Goal: Check status: Check status

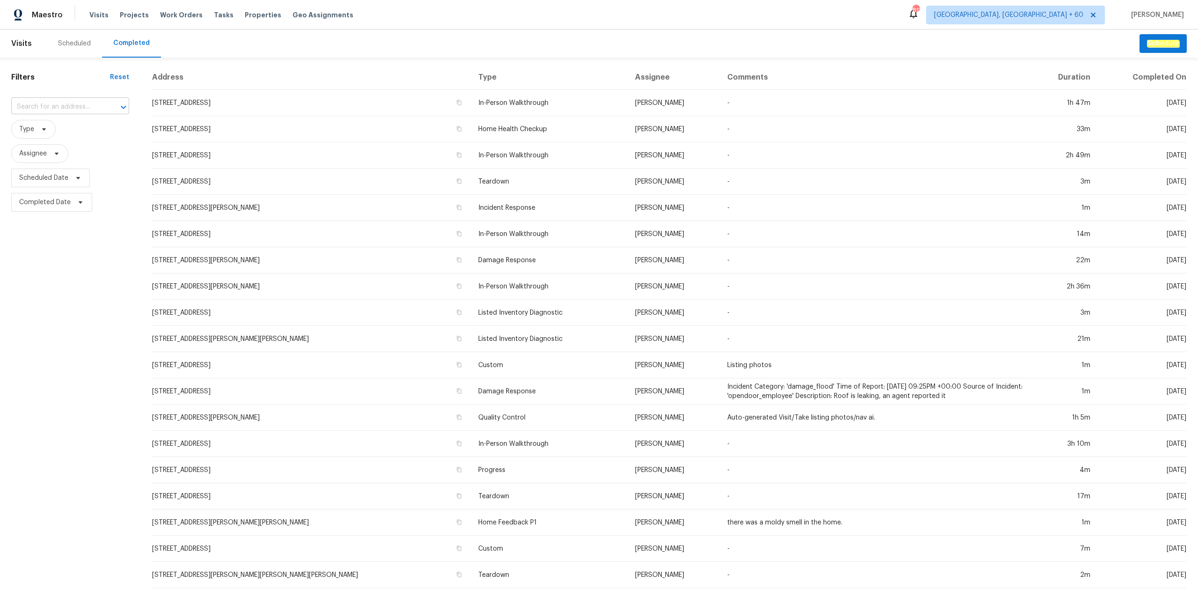
click at [81, 107] on input "text" at bounding box center [57, 107] width 92 height 15
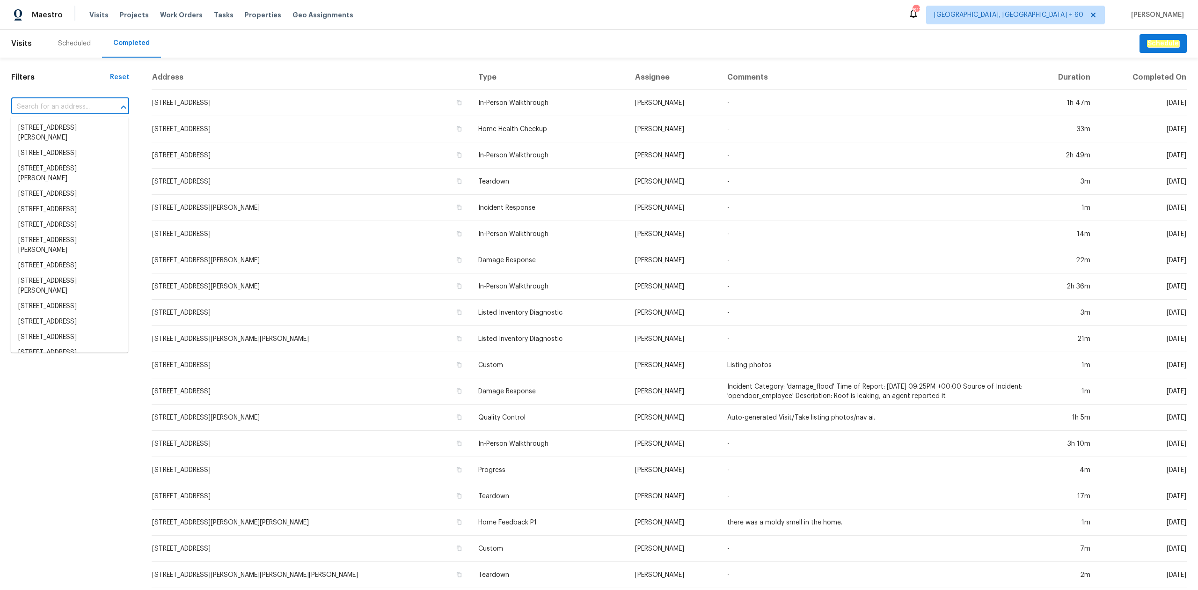
paste input "[STREET_ADDRESS]"
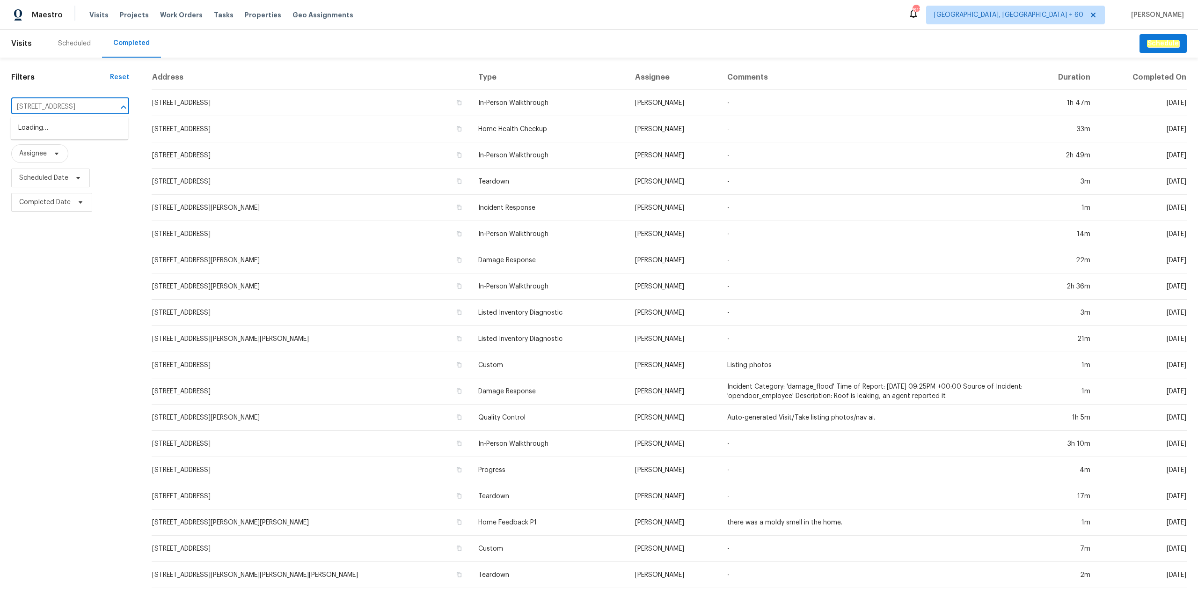
scroll to position [0, 25]
type input "[STREET_ADDRESS]"
click at [105, 109] on div at bounding box center [117, 107] width 24 height 13
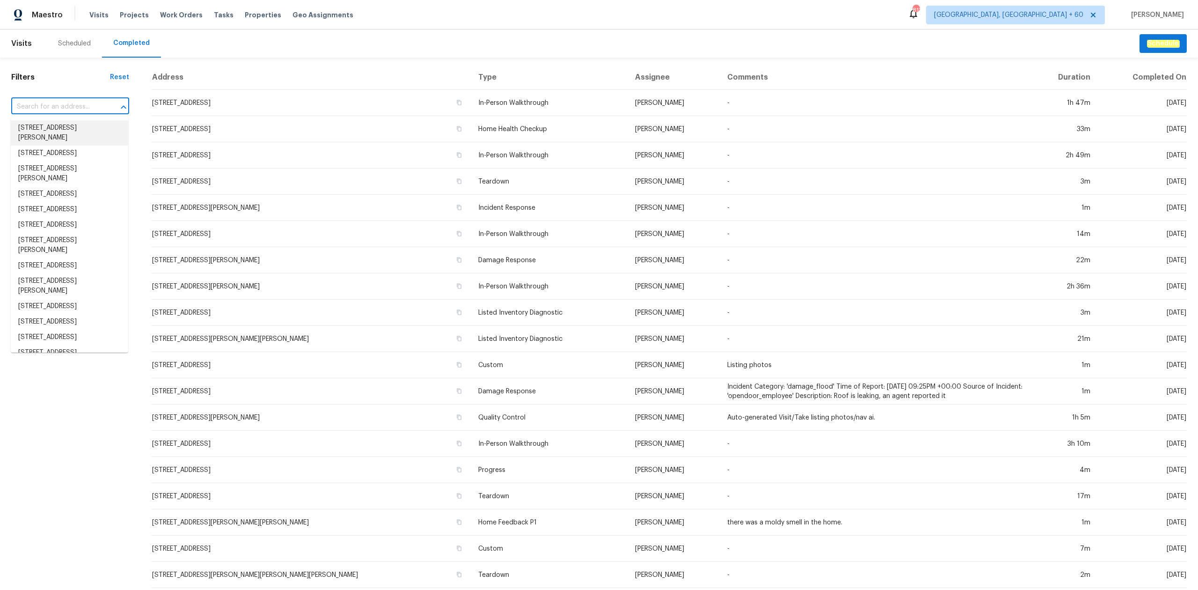
paste input "[STREET_ADDRESS]"
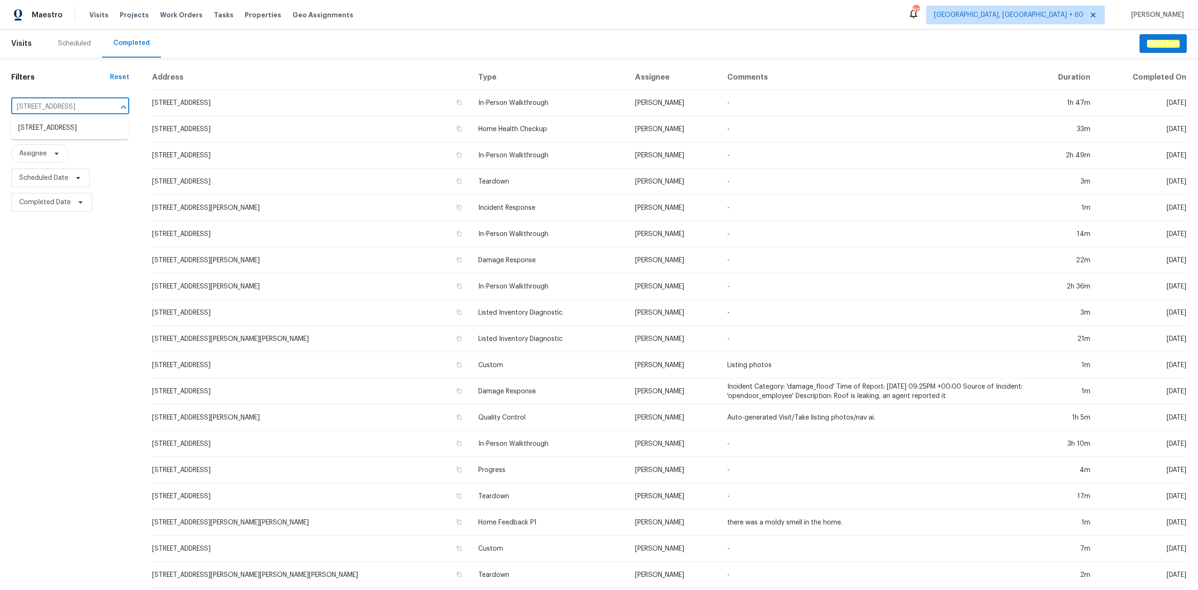
type input "[STREET_ADDRESS]"
click at [73, 139] on ul "[STREET_ADDRESS]" at bounding box center [69, 128] width 117 height 23
click at [73, 134] on li "[STREET_ADDRESS]" at bounding box center [69, 127] width 117 height 15
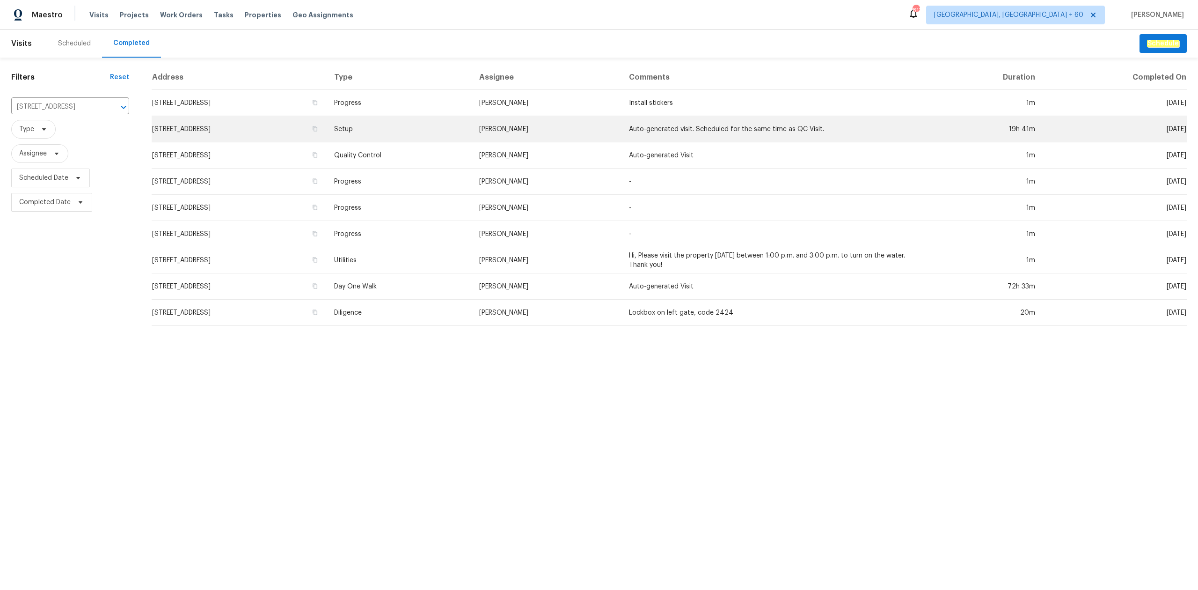
click at [450, 130] on td "Setup" at bounding box center [400, 129] width 146 height 26
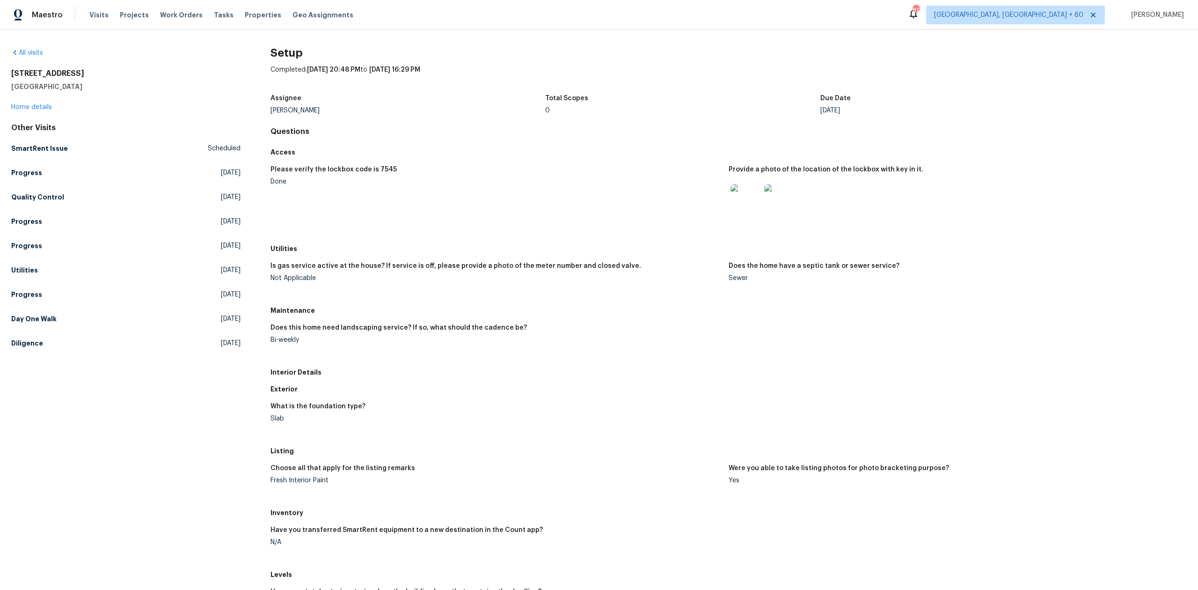
click at [669, 362] on div "Does this home need landscaping service? If so, what should the cadence be? Bi-…" at bounding box center [729, 341] width 916 height 45
click at [508, 178] on div "Please verify the lockbox code is 7545" at bounding box center [496, 172] width 451 height 12
click at [103, 324] on link "Day One Walk [DATE]" at bounding box center [125, 318] width 229 height 17
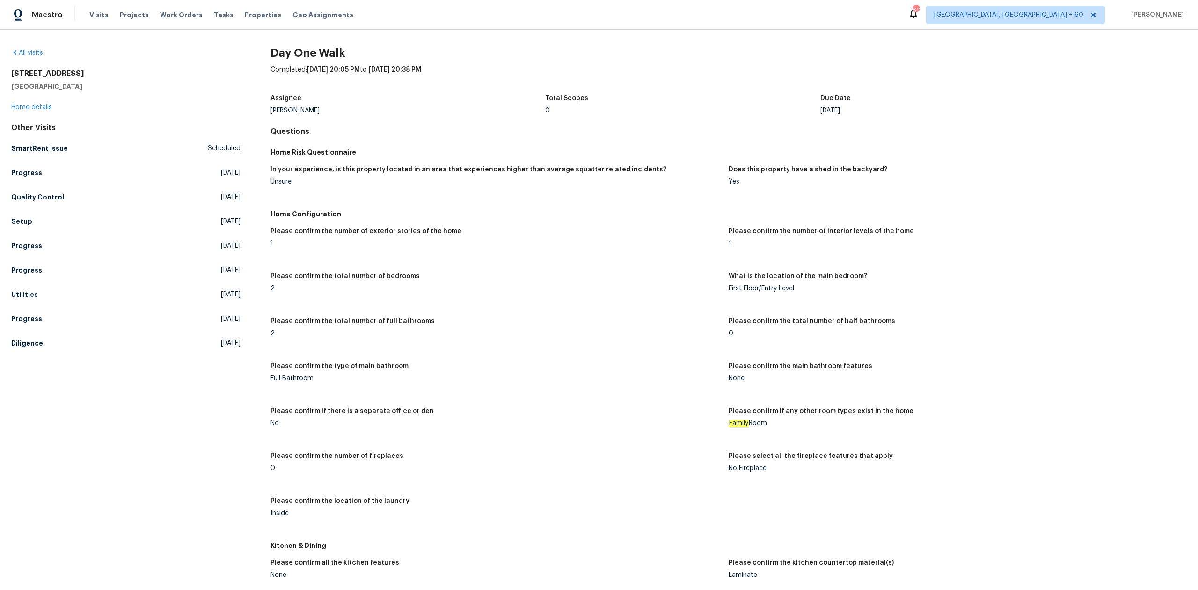
click at [531, 315] on div "Please confirm the number of exterior stories of the home 1 Please confirm the …" at bounding box center [729, 379] width 916 height 314
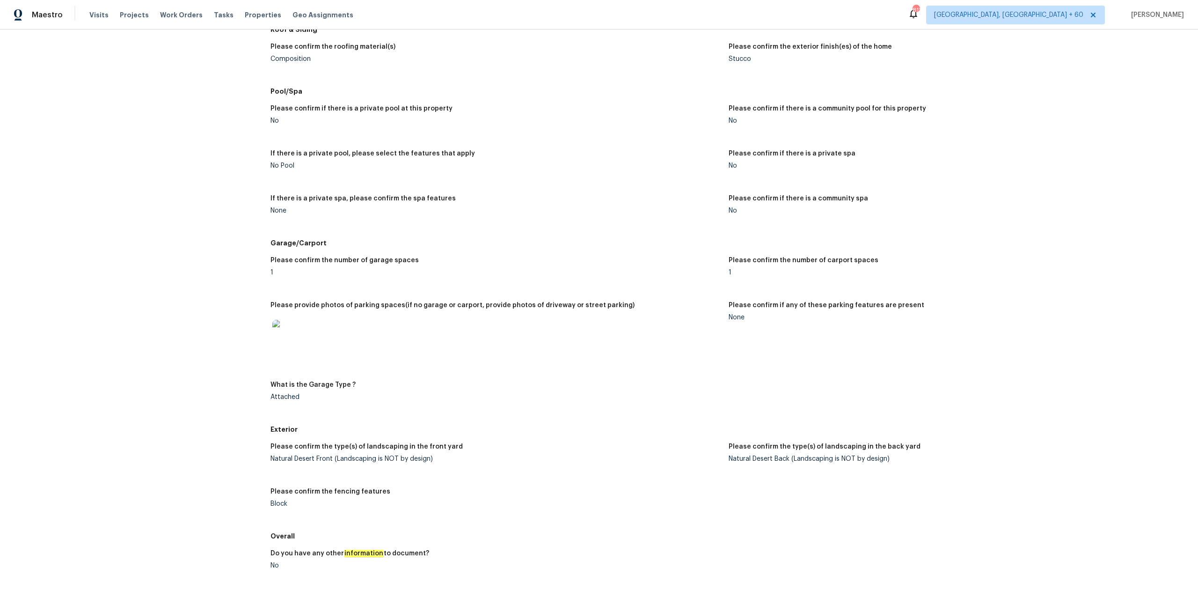
click at [596, 413] on figure "What is the Garage Type ? Attached" at bounding box center [500, 398] width 458 height 34
